Goal: Information Seeking & Learning: Learn about a topic

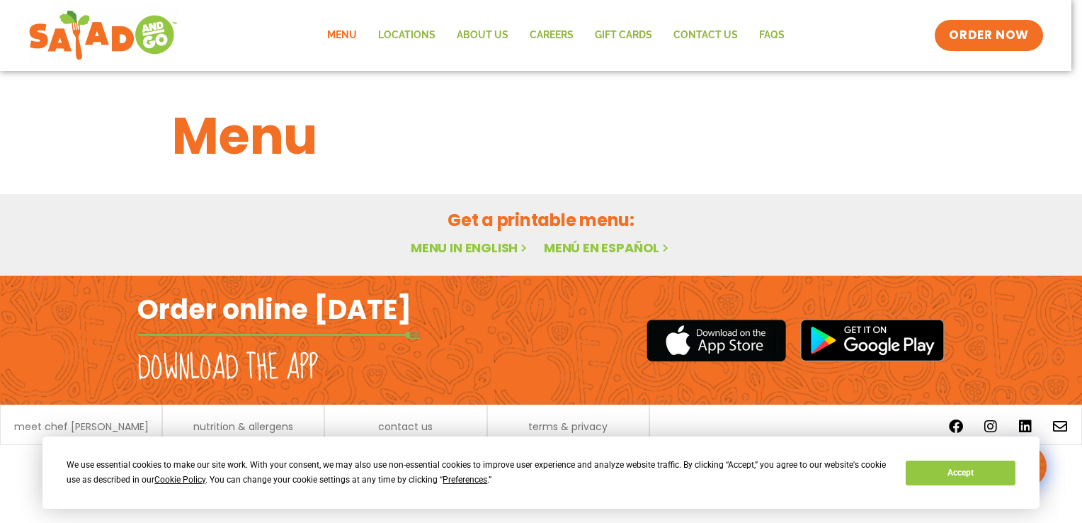
click at [475, 248] on link "Menu in English" at bounding box center [470, 248] width 119 height 18
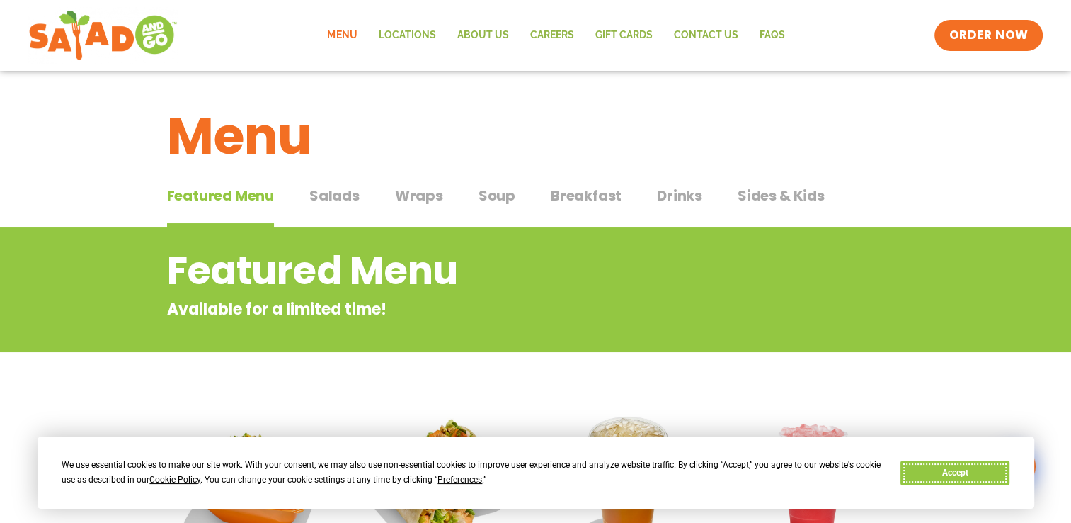
click at [966, 465] on button "Accept" at bounding box center [955, 472] width 109 height 25
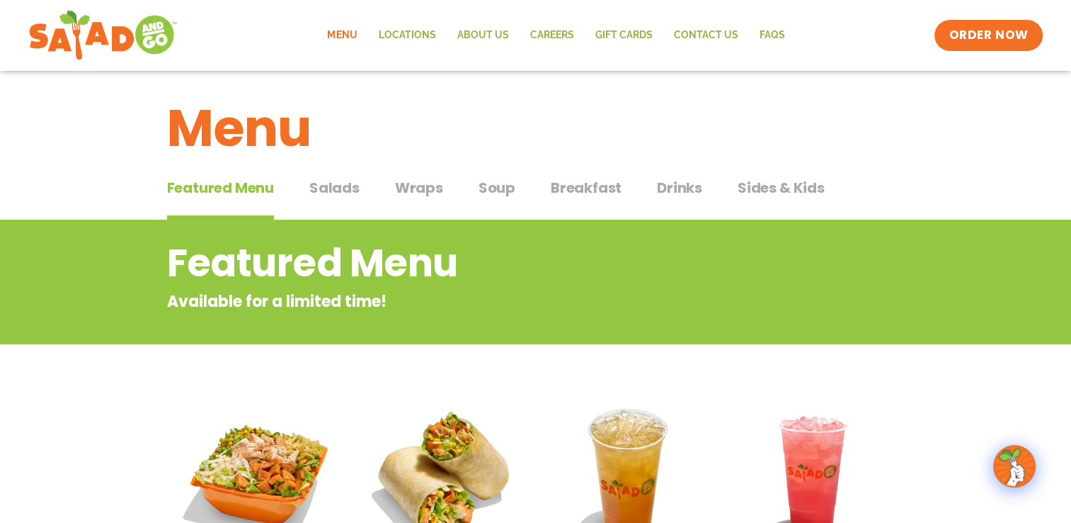
scroll to position [3, 0]
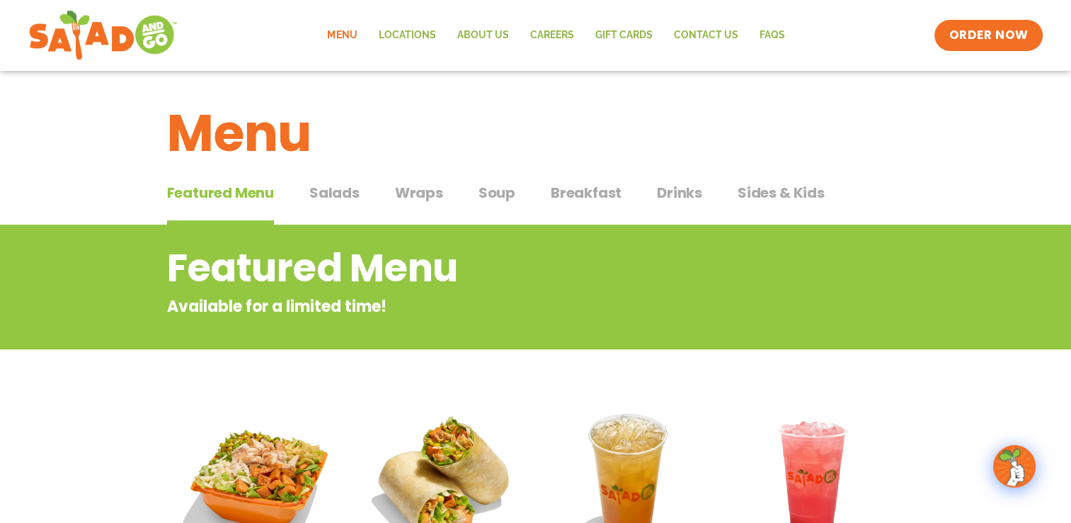
click at [328, 205] on button "Salads Salads" at bounding box center [334, 203] width 50 height 43
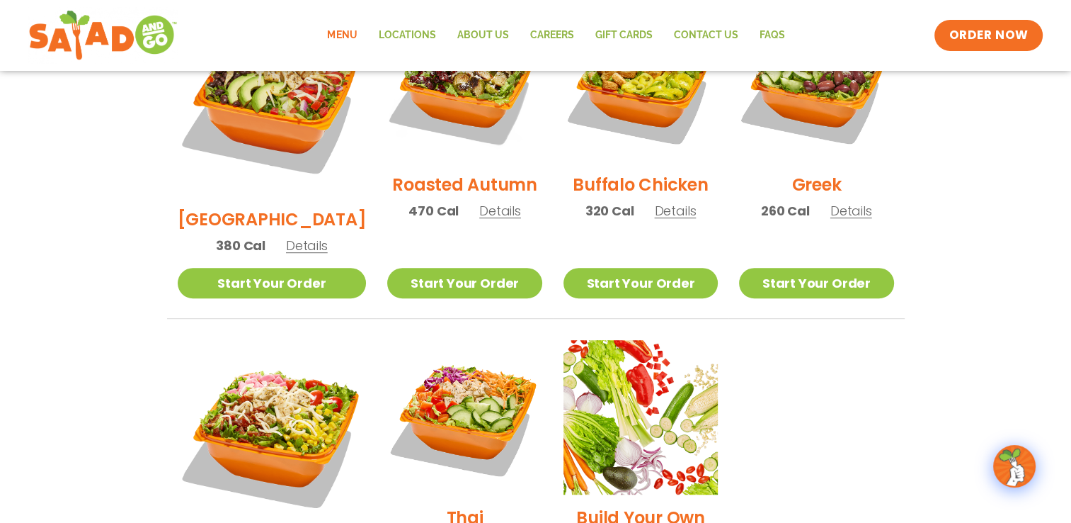
scroll to position [821, 0]
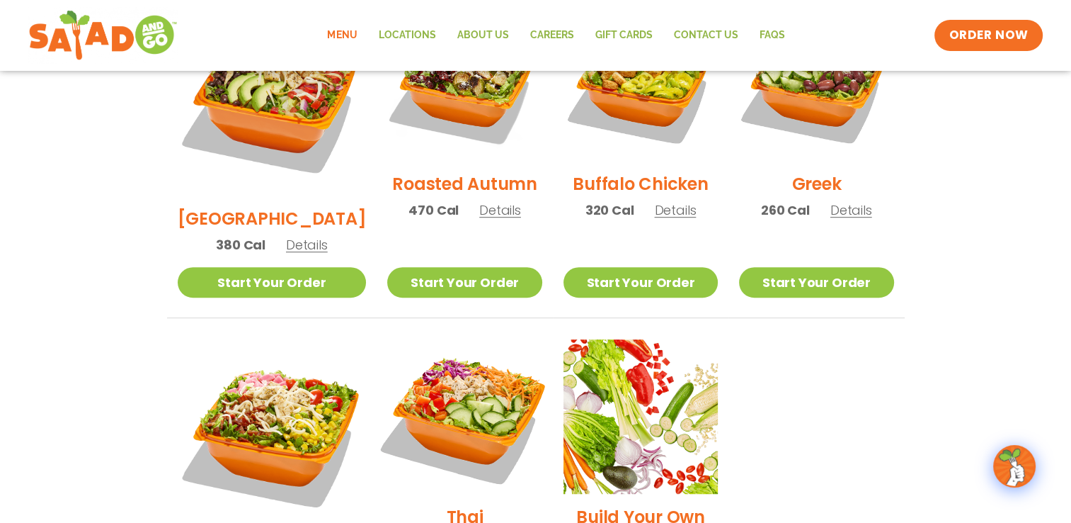
click at [464, 367] on img at bounding box center [464, 416] width 181 height 181
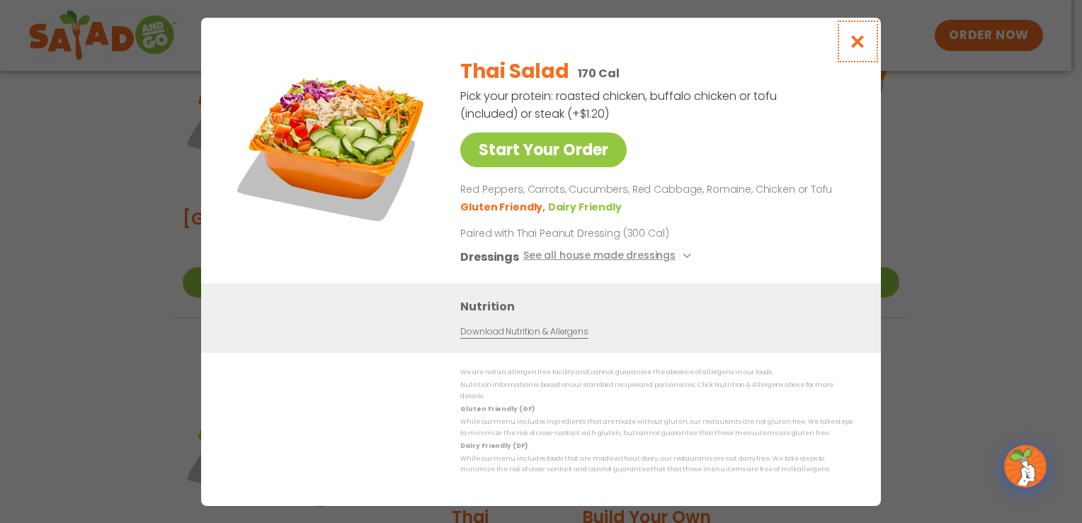
click at [855, 48] on icon "Close modal" at bounding box center [858, 41] width 18 height 15
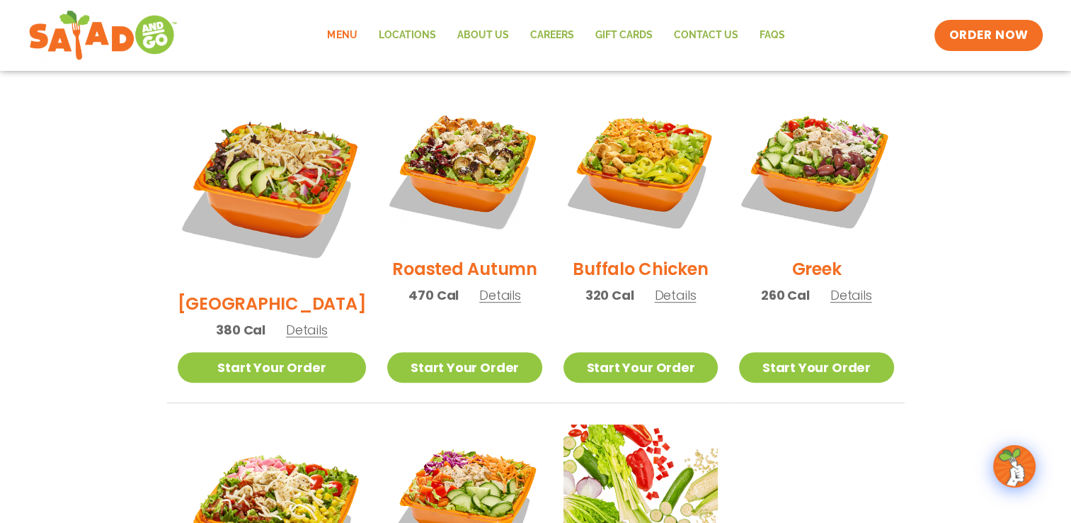
scroll to position [708, 0]
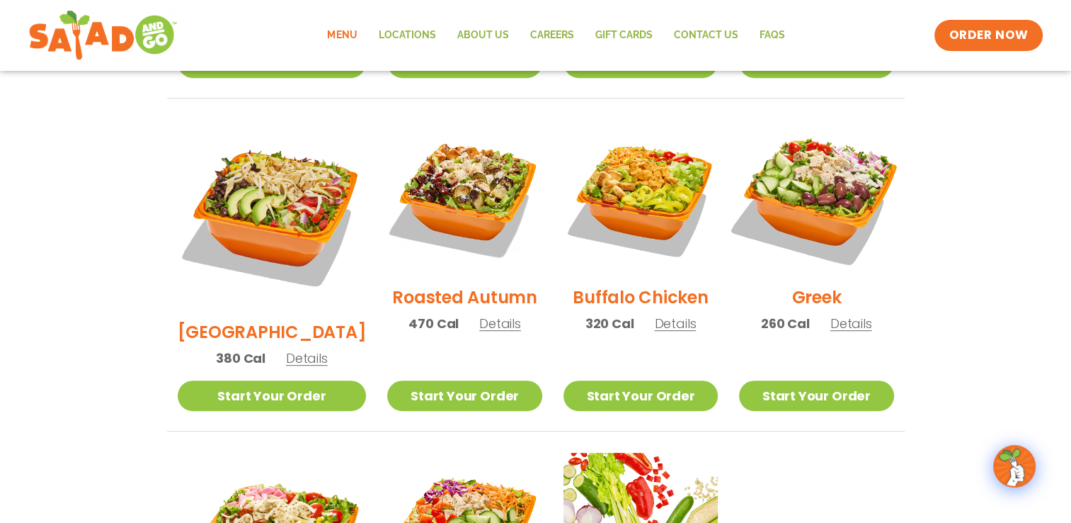
click at [828, 160] on img at bounding box center [816, 196] width 181 height 181
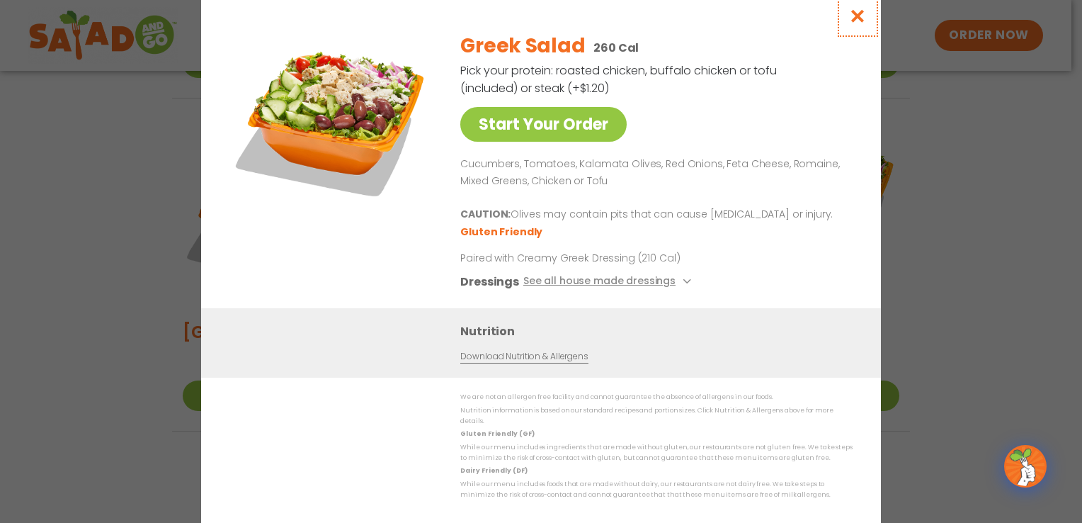
click at [852, 23] on icon "Close modal" at bounding box center [858, 15] width 18 height 15
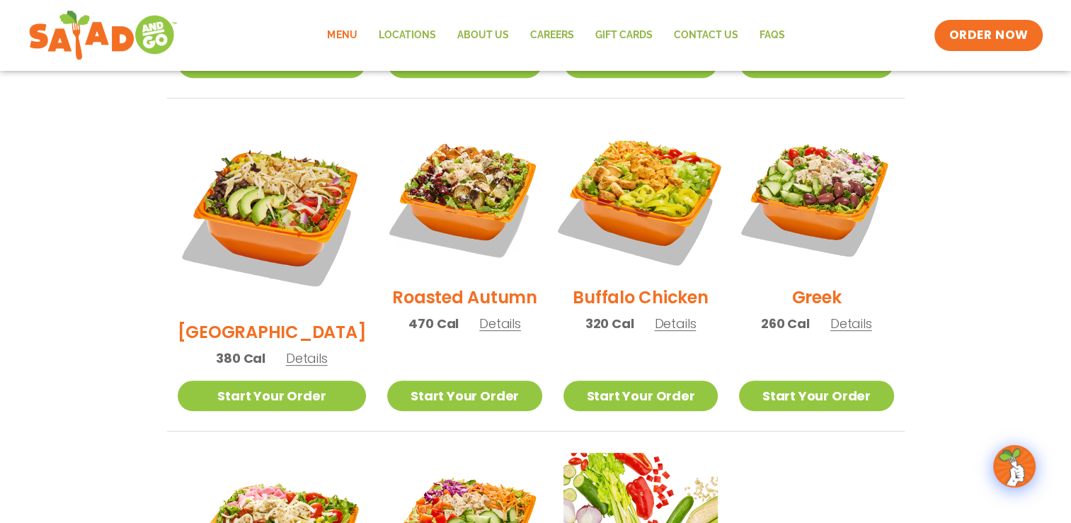
click at [641, 171] on img at bounding box center [640, 196] width 181 height 181
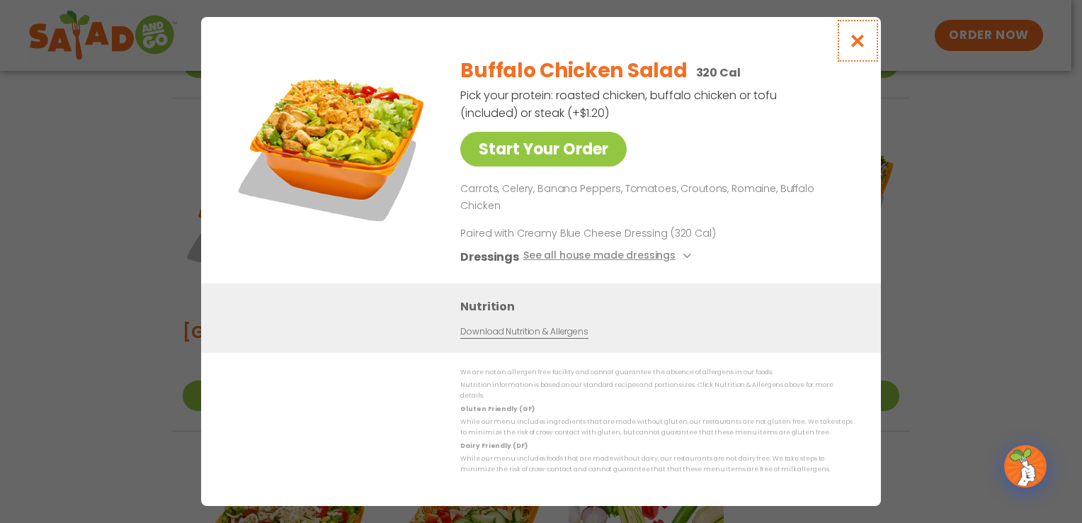
click at [863, 48] on icon "Close modal" at bounding box center [858, 40] width 18 height 15
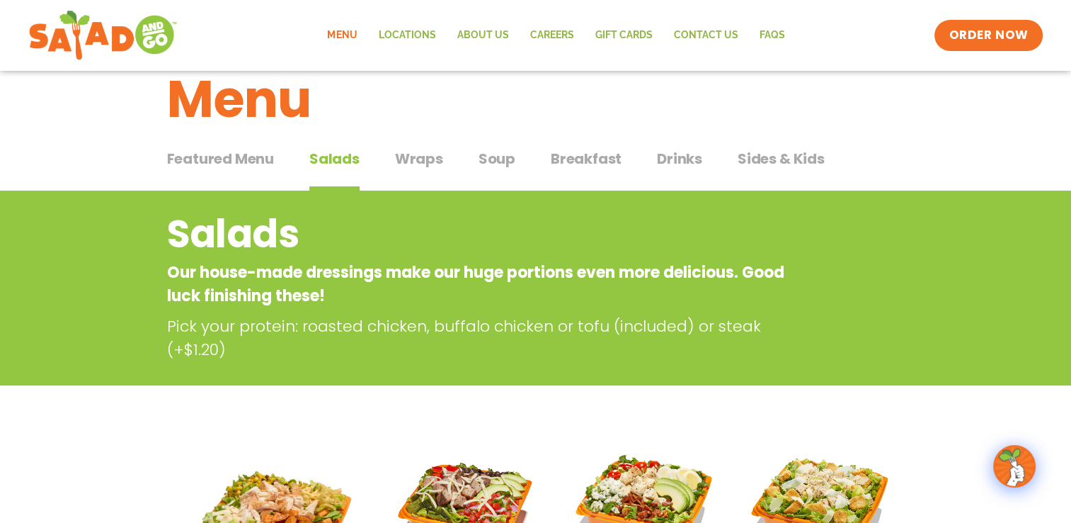
scroll to position [0, 0]
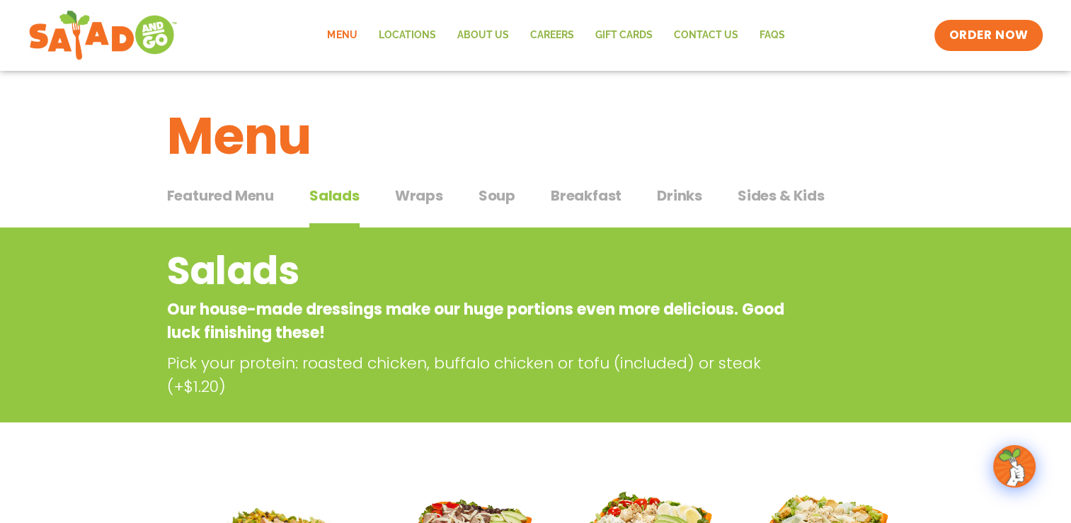
click at [355, 198] on span "Salads" at bounding box center [334, 195] width 50 height 21
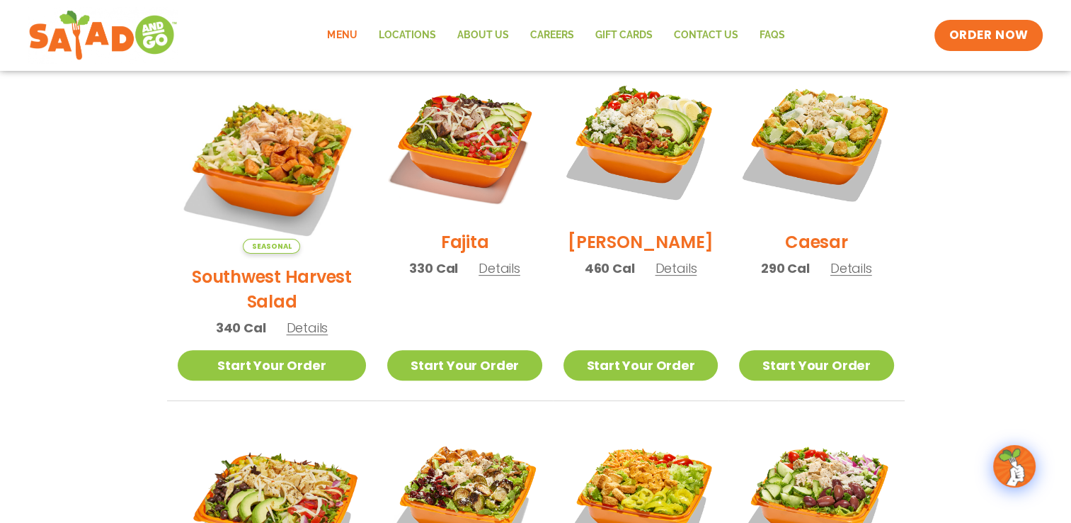
scroll to position [434, 0]
